Goal: Communication & Community: Participate in discussion

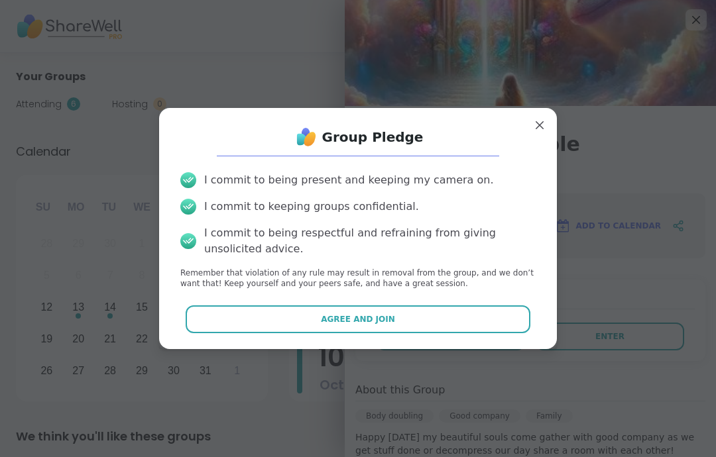
click at [516, 331] on button "Agree and Join" at bounding box center [358, 319] width 345 height 28
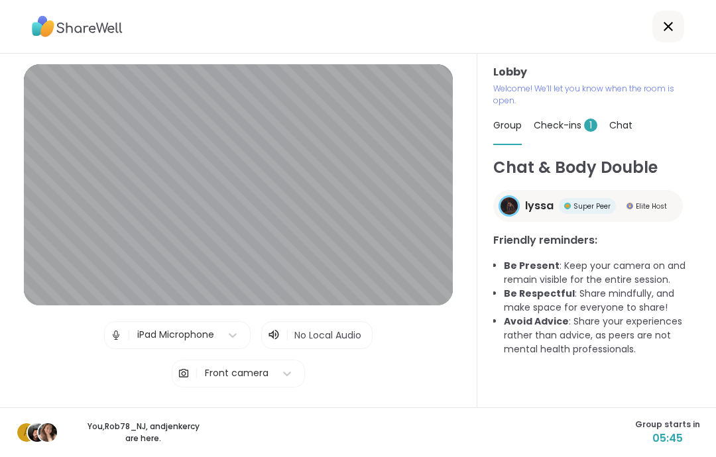
click at [575, 128] on span "Check-ins 1" at bounding box center [565, 125] width 64 height 13
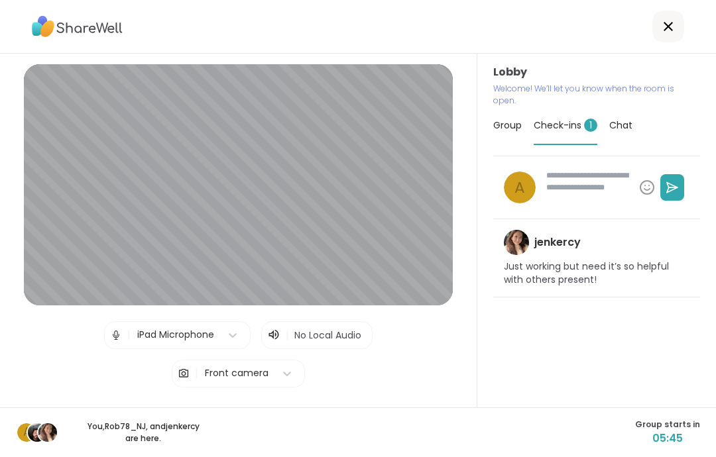
type textarea "*"
click at [522, 131] on span "Group" at bounding box center [507, 125] width 28 height 13
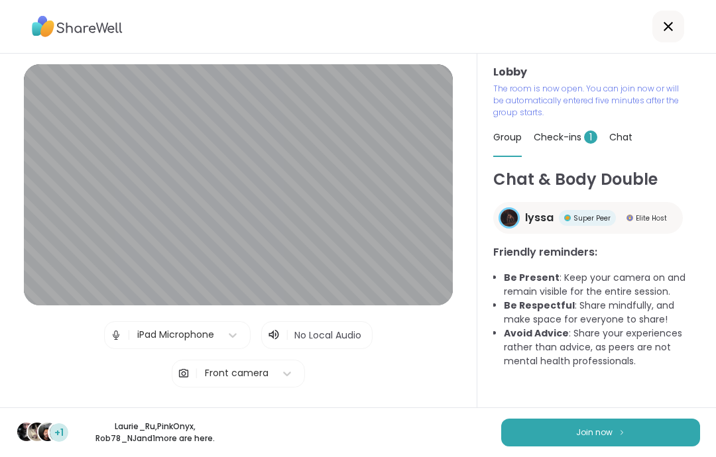
click at [635, 431] on button "Join now" at bounding box center [600, 433] width 199 height 28
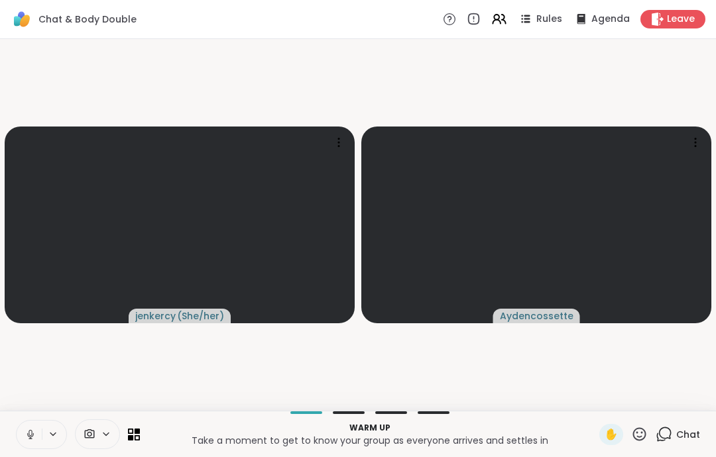
click at [41, 431] on button at bounding box center [29, 435] width 25 height 28
click at [28, 427] on button at bounding box center [29, 435] width 25 height 28
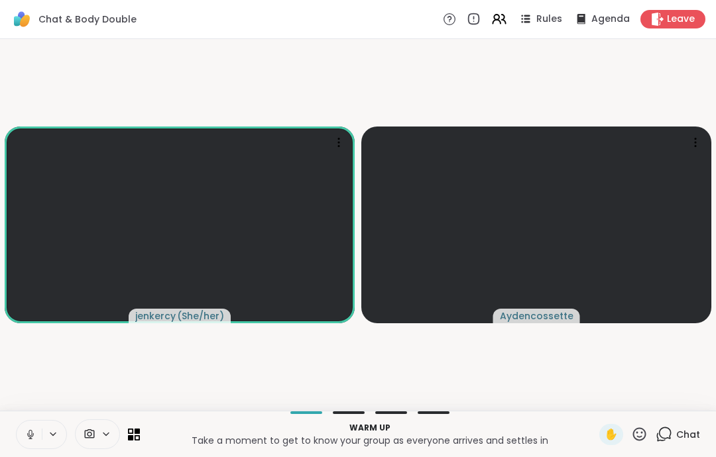
click at [19, 427] on button at bounding box center [29, 435] width 25 height 28
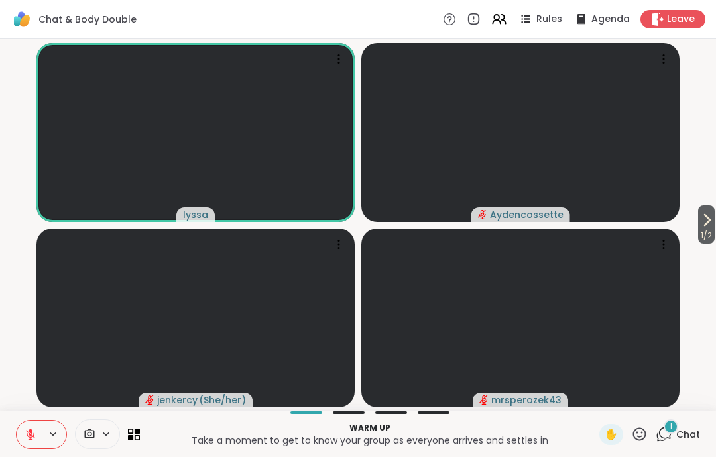
click at [708, 234] on span "1 / 2" at bounding box center [706, 236] width 17 height 16
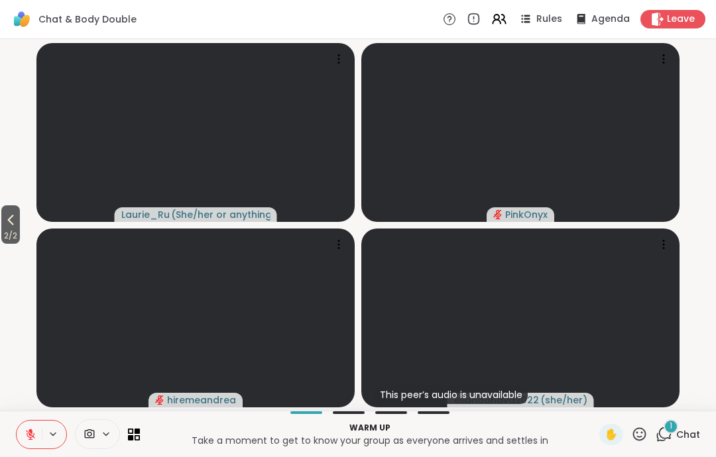
click at [20, 215] on button "2 / 2" at bounding box center [10, 224] width 19 height 38
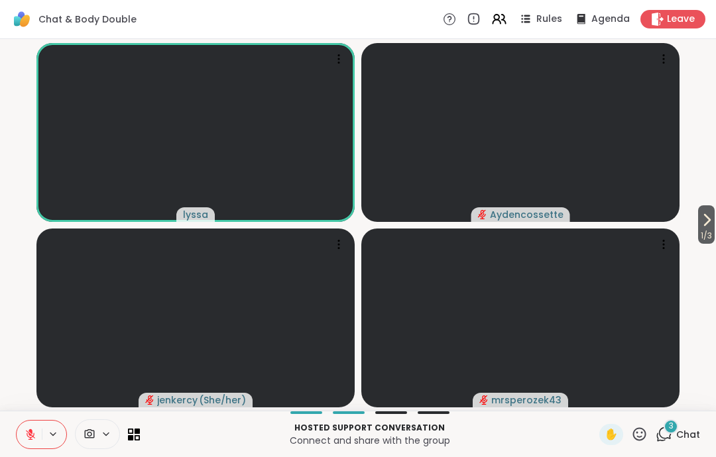
click at [31, 431] on icon at bounding box center [30, 431] width 4 height 5
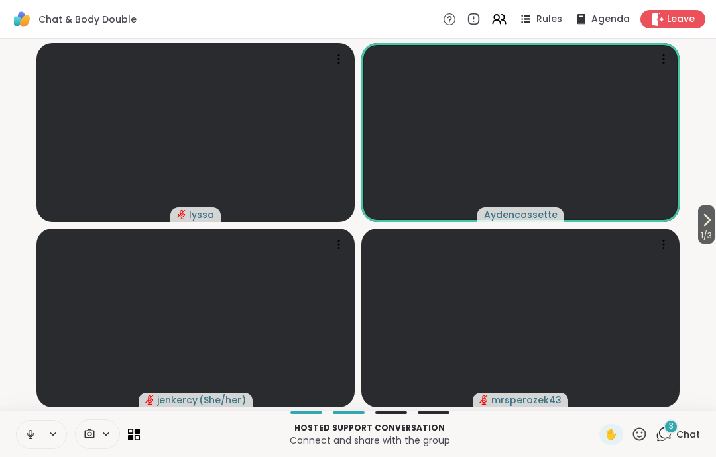
click at [40, 417] on div "Hosted support conversation Connect and share with the group ✋ 3 Chat" at bounding box center [358, 434] width 716 height 46
click at [34, 426] on button at bounding box center [29, 435] width 25 height 28
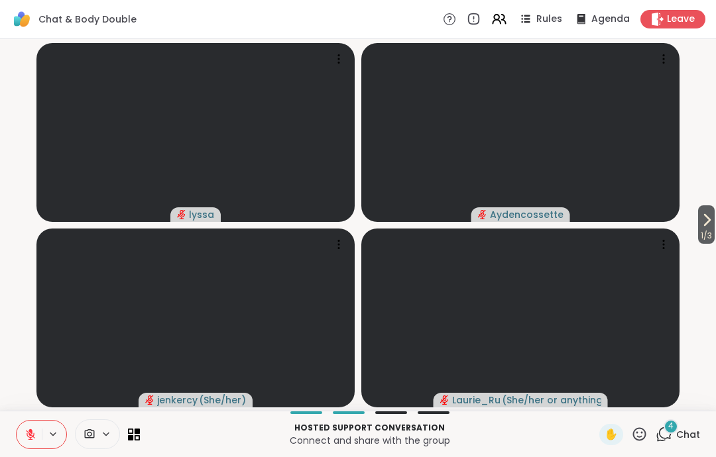
click at [686, 22] on span "Leave" at bounding box center [681, 19] width 28 height 13
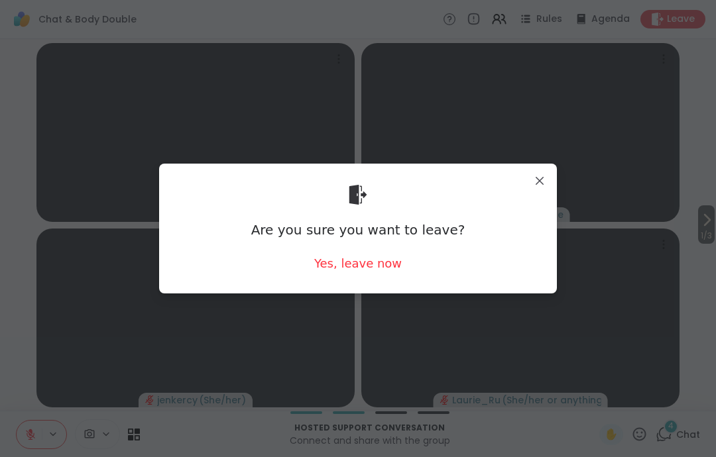
click at [365, 257] on div "Yes, leave now" at bounding box center [357, 263] width 87 height 17
